Goal: Task Accomplishment & Management: Complete application form

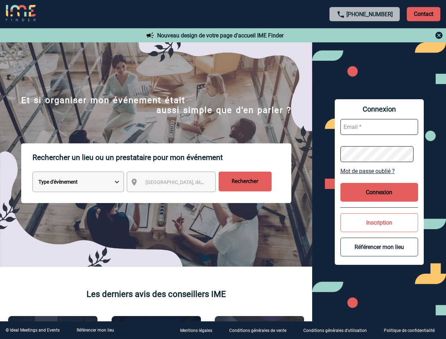
click at [223, 169] on p "Rechercher un lieu ou un prestataire pour mon événement" at bounding box center [161, 157] width 259 height 28
click at [423, 14] on p "Contact" at bounding box center [424, 14] width 34 height 14
click at [365, 35] on div at bounding box center [364, 35] width 157 height 8
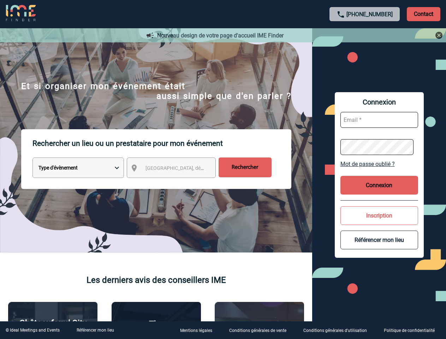
click at [178, 183] on div at bounding box center [217, 165] width 434 height 330
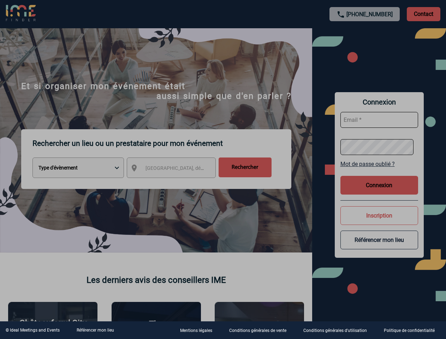
click at [379, 171] on div at bounding box center [223, 169] width 446 height 339
click at [379, 192] on button "Connexion" at bounding box center [379, 185] width 78 height 19
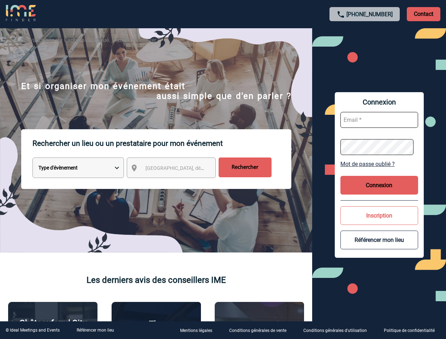
click at [379, 222] on button "Inscription" at bounding box center [379, 215] width 78 height 19
click at [379, 247] on div at bounding box center [223, 169] width 446 height 339
click at [95, 330] on link "Référencer mon lieu" at bounding box center [95, 330] width 37 height 5
